Goal: Task Accomplishment & Management: Complete application form

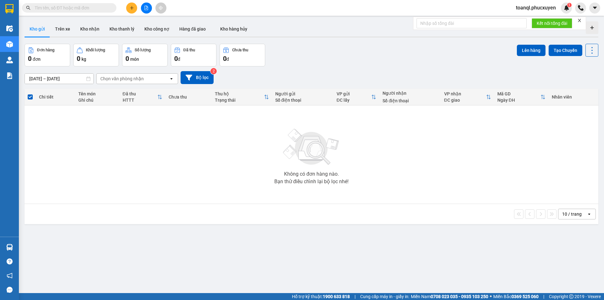
click at [133, 7] on icon "plus" at bounding box center [132, 8] width 4 height 4
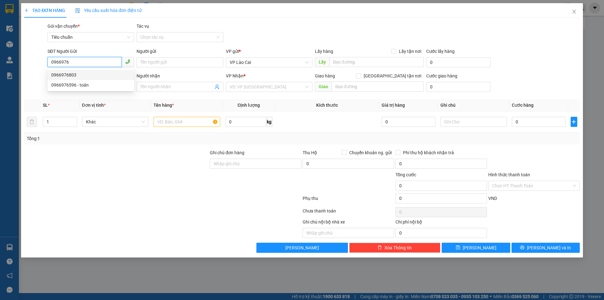
click at [70, 75] on div "0966976803" at bounding box center [90, 74] width 79 height 7
type input "0966976803"
click at [82, 89] on input "SĐT Người Nhận *" at bounding box center [84, 86] width 74 height 10
type input "0979630618"
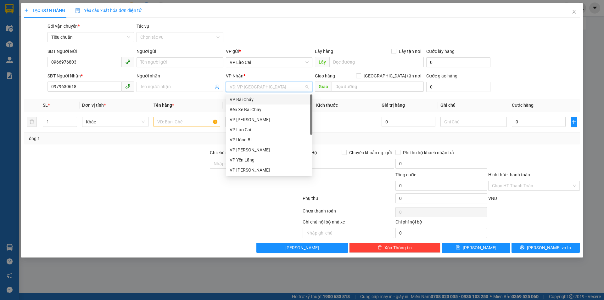
click at [265, 87] on input "search" at bounding box center [267, 86] width 75 height 9
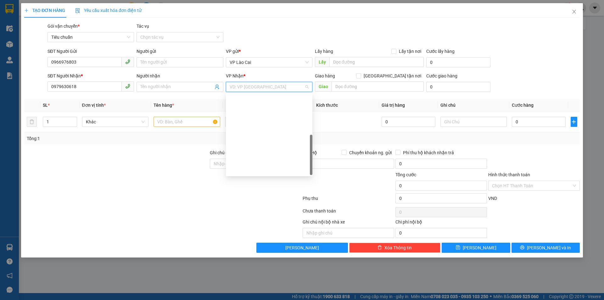
scroll to position [101, 0]
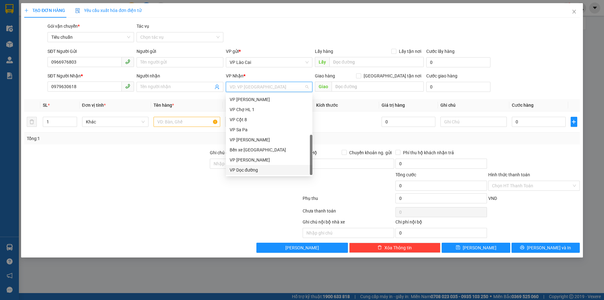
click at [246, 166] on div "VP Dọc đường" at bounding box center [269, 169] width 79 height 7
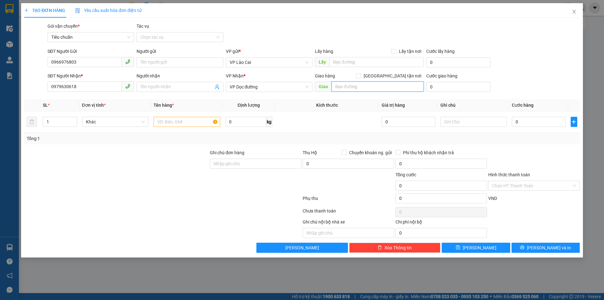
click at [377, 91] on input "text" at bounding box center [377, 86] width 92 height 10
type input "SAO ĐỎ"
click at [183, 124] on input "text" at bounding box center [186, 122] width 67 height 10
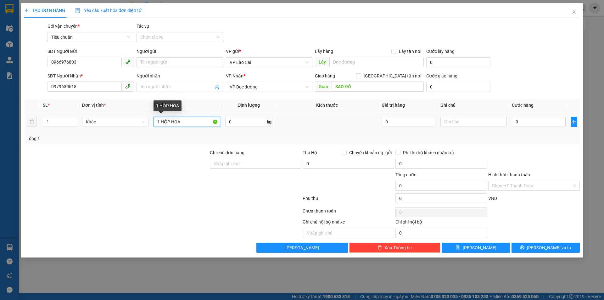
drag, startPoint x: 167, startPoint y: 124, endPoint x: 161, endPoint y: 126, distance: 6.5
click at [161, 126] on input "1 HỘP HOA" at bounding box center [186, 122] width 67 height 10
type input "1 THÙNGHOA"
click at [552, 124] on input "0" at bounding box center [538, 122] width 53 height 10
type input "2"
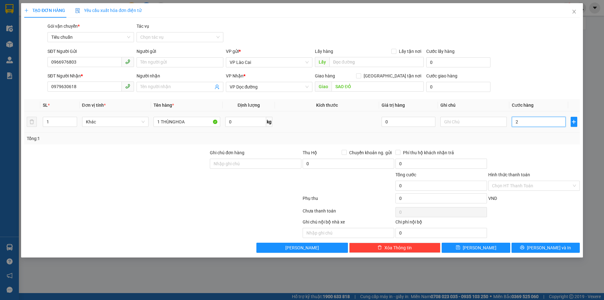
type input "2"
type input "20"
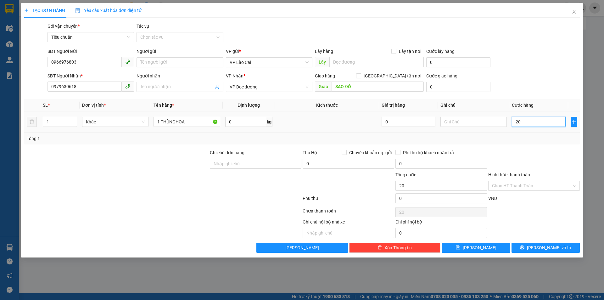
type input "200"
type input "200.000"
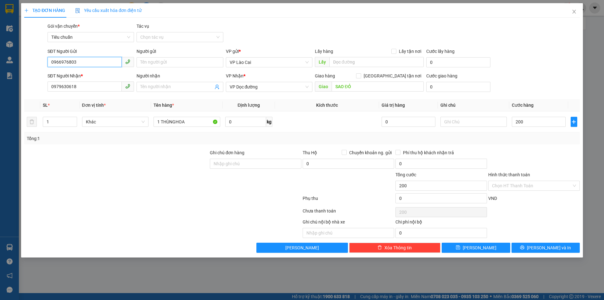
type input "200.000"
drag, startPoint x: 82, startPoint y: 63, endPoint x: 49, endPoint y: 76, distance: 36.0
click at [48, 72] on form "SĐT Người Gửi 0966976803 0966976803 Người gửi Tên người gửi VP gửi * VP Lào Cai…" at bounding box center [301, 71] width 555 height 47
drag, startPoint x: 81, startPoint y: 84, endPoint x: 0, endPoint y: 100, distance: 82.3
click at [0, 100] on div "TẠO ĐƠN HÀNG Yêu cầu xuất hóa đơn điện tử Transit Pickup Surcharge Ids Transit …" at bounding box center [302, 150] width 604 height 300
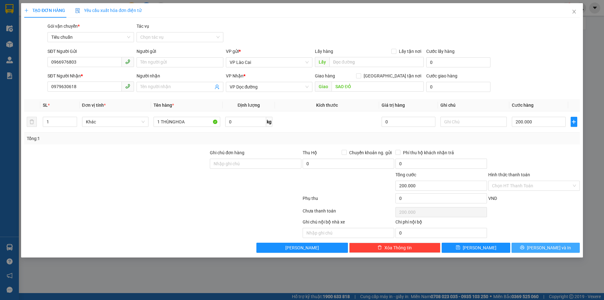
click at [565, 246] on button "[PERSON_NAME] và In" at bounding box center [545, 247] width 68 height 10
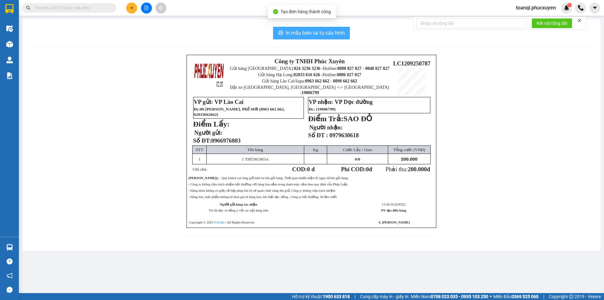
click at [318, 32] on span "In mẫu biên lai tự cấu hình" at bounding box center [314, 33] width 59 height 8
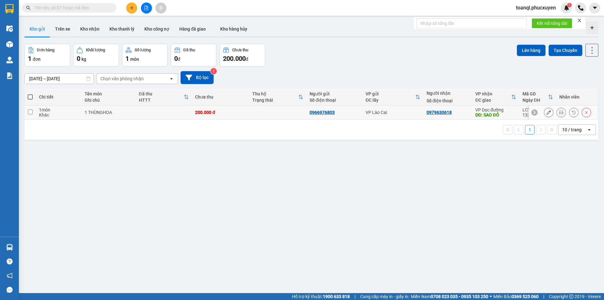
click at [546, 113] on icon at bounding box center [548, 112] width 4 height 4
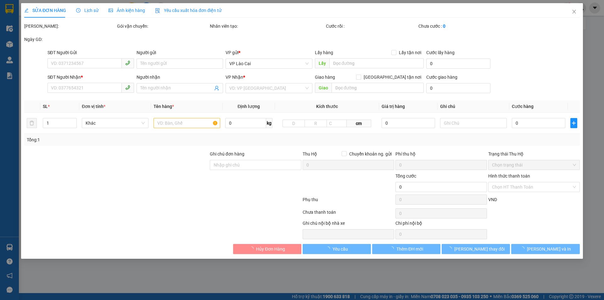
type input "0966976803"
type input "0979630618"
type input "SAO ĐỎ"
type input "200.000"
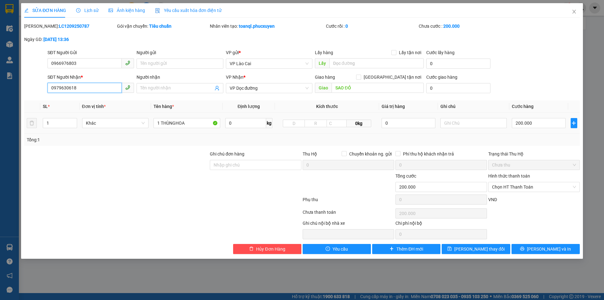
drag, startPoint x: 77, startPoint y: 87, endPoint x: 46, endPoint y: 95, distance: 32.7
click at [46, 95] on div "SĐT Người Nhận * 0979630618 0979630618 Người nhận Tên người nhận VP Nhận * VP D…" at bounding box center [302, 85] width 557 height 22
